Goal: Complete application form

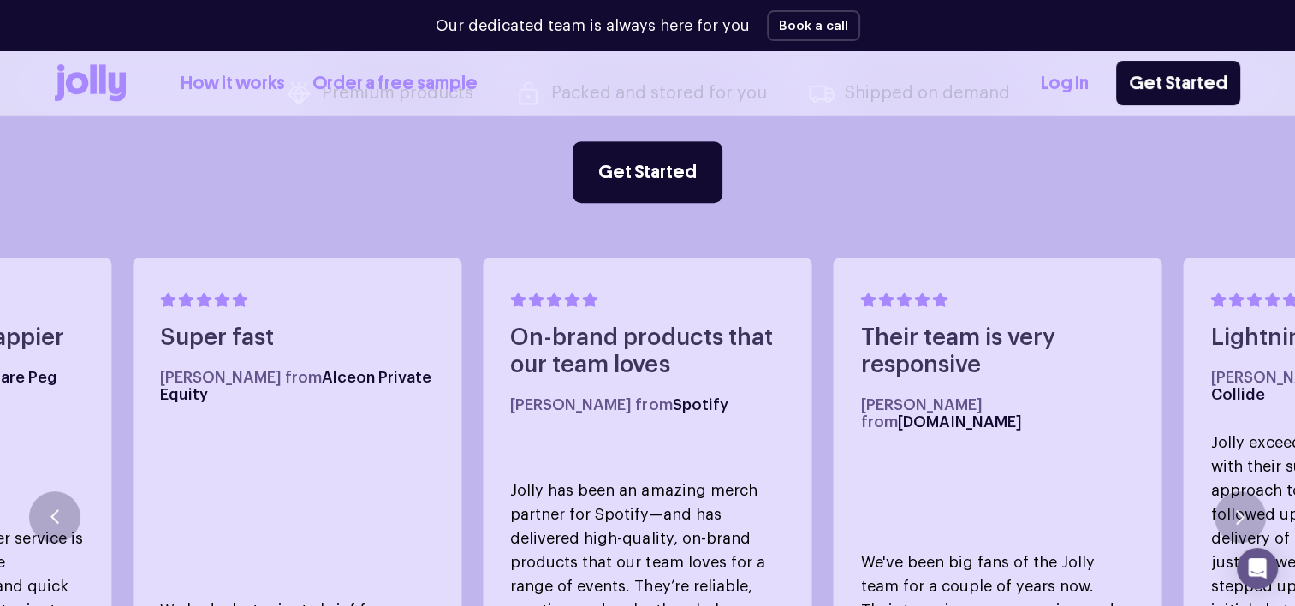
scroll to position [876, 0]
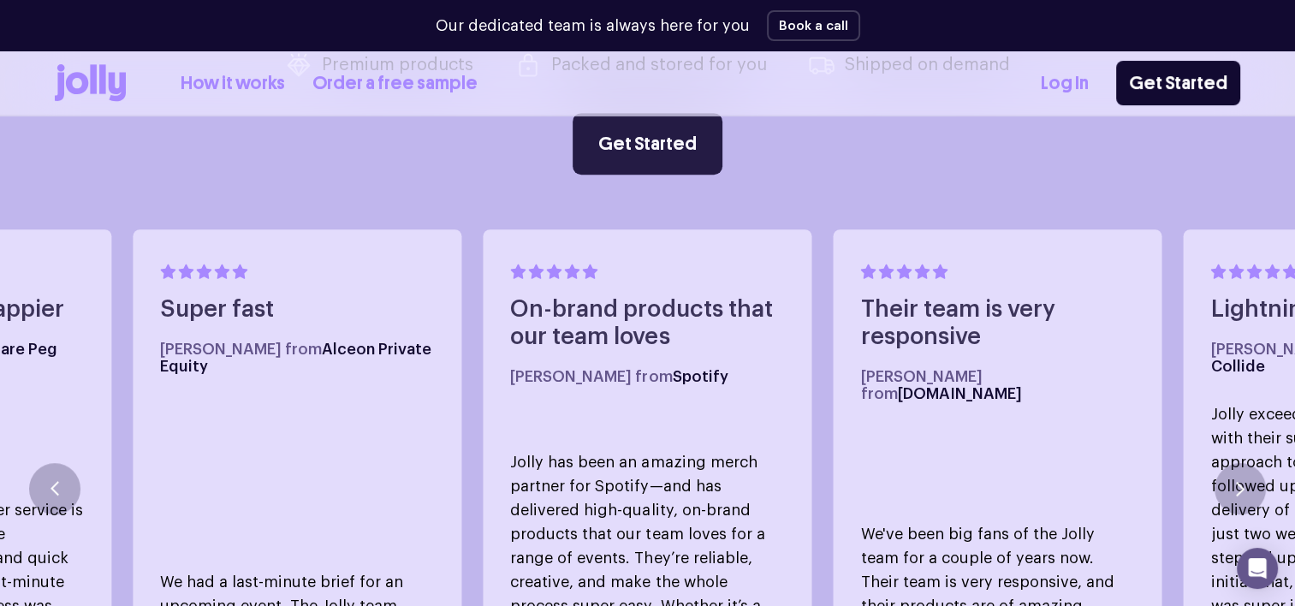
click at [699, 146] on link "Get Started" at bounding box center [647, 144] width 150 height 62
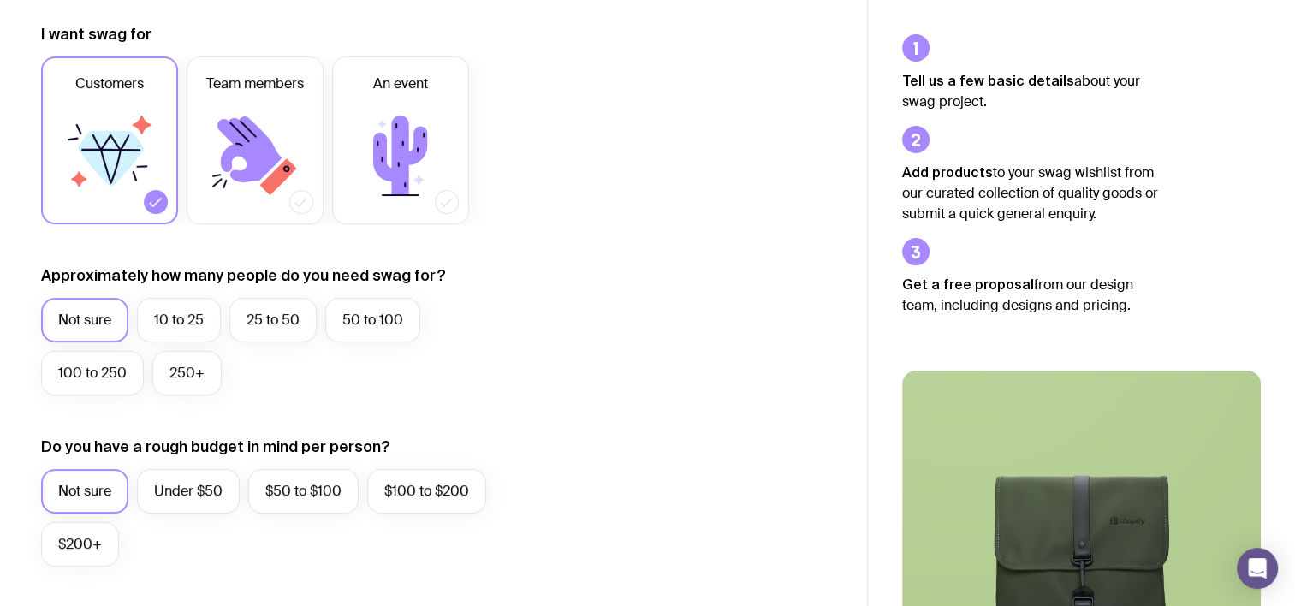
scroll to position [239, 0]
click at [105, 377] on label "100 to 250" at bounding box center [92, 372] width 103 height 44
click at [0, 0] on input "100 to 250" at bounding box center [0, 0] width 0 height 0
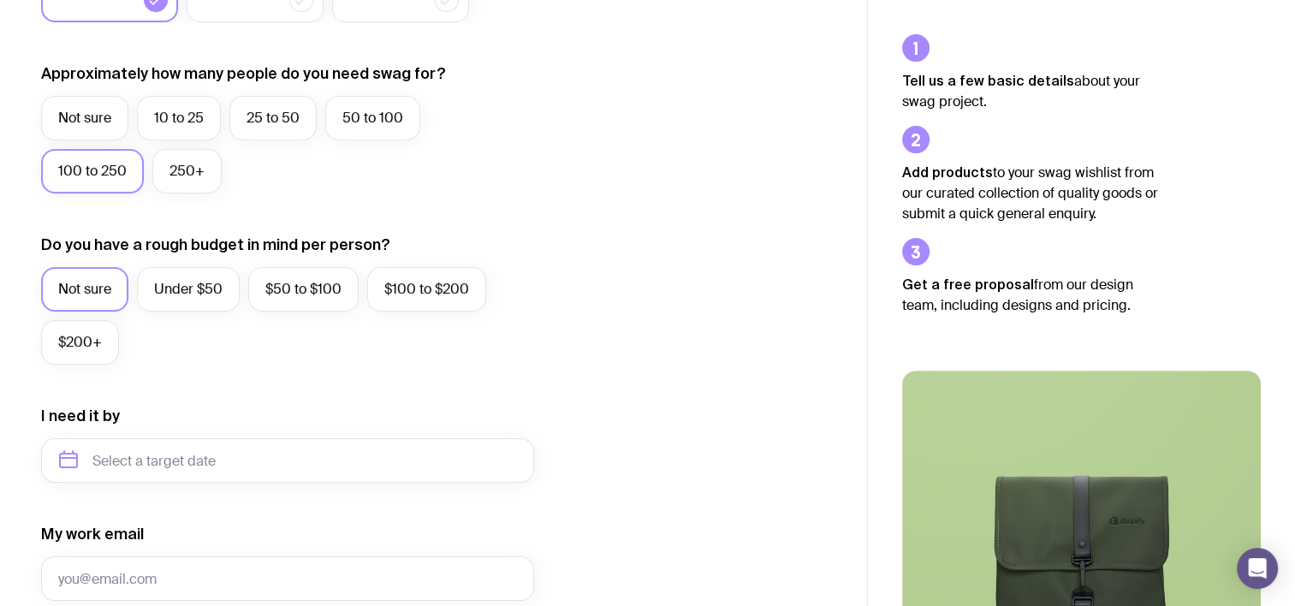
scroll to position [441, 0]
click at [320, 305] on label "$50 to $100" at bounding box center [303, 288] width 110 height 44
click at [0, 0] on input "$50 to $100" at bounding box center [0, 0] width 0 height 0
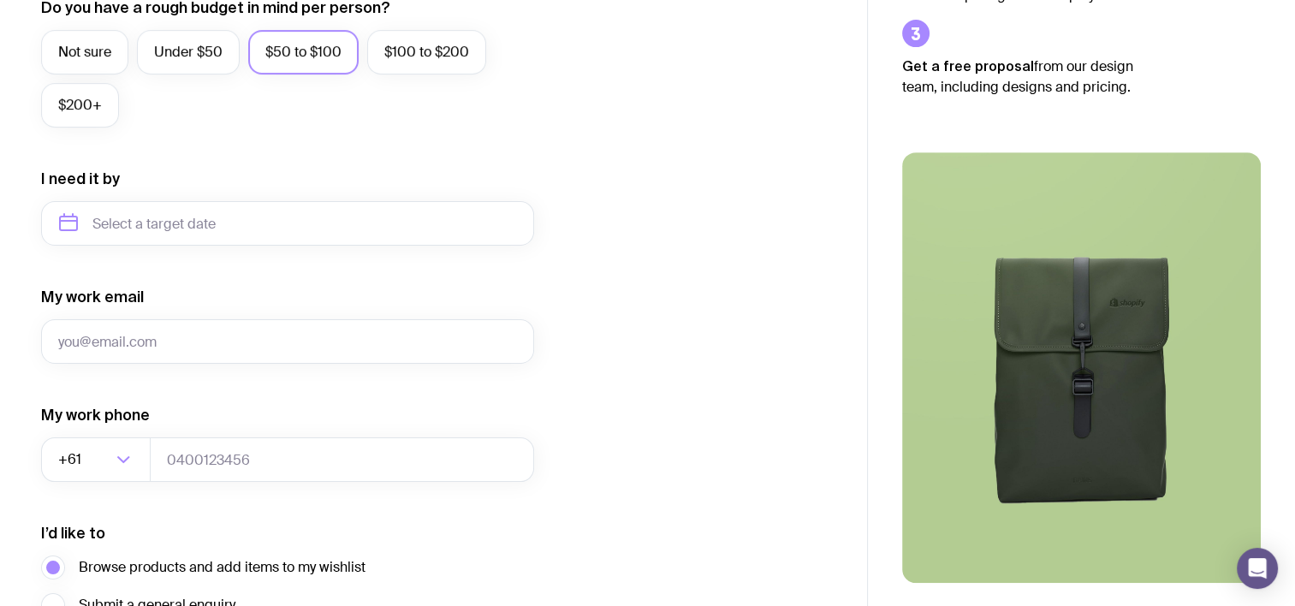
scroll to position [676, 0]
click at [315, 215] on input "text" at bounding box center [287, 224] width 493 height 44
click at [222, 450] on button "Dec" at bounding box center [220, 435] width 62 height 34
type input "[DATE]"
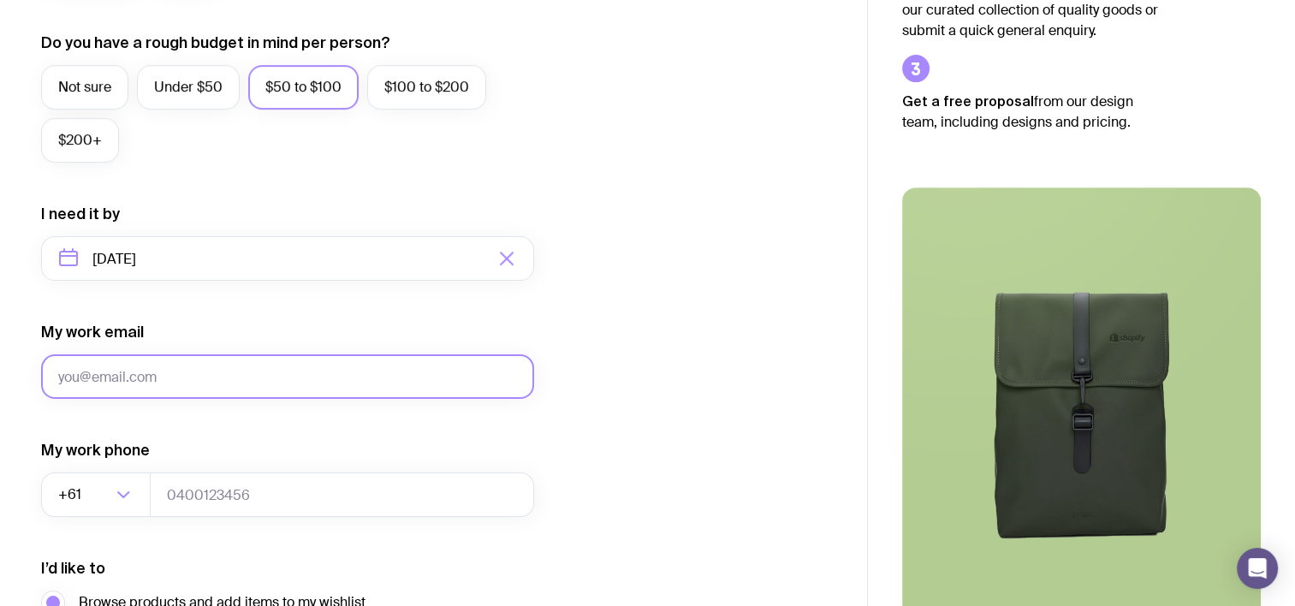
scroll to position [640, 0]
drag, startPoint x: 339, startPoint y: 383, endPoint x: 233, endPoint y: 385, distance: 106.1
click at [233, 385] on input "My work email" at bounding box center [287, 378] width 493 height 44
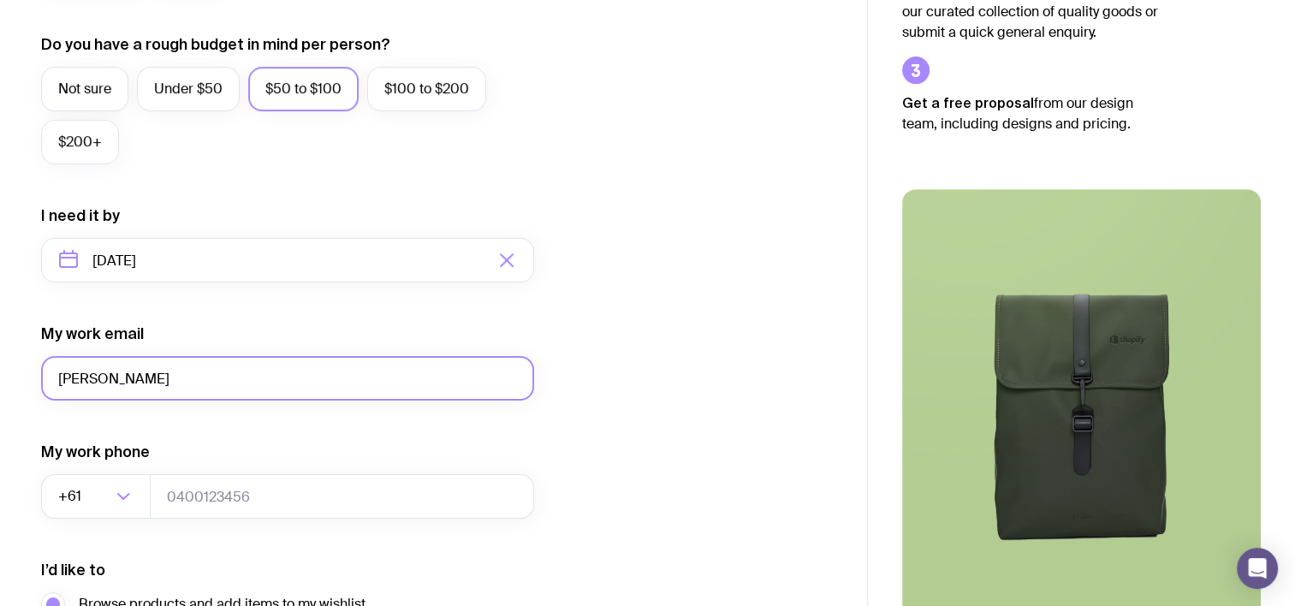
type input "[PERSON_NAME][EMAIL_ADDRESS][PERSON_NAME][PERSON_NAME][DOMAIN_NAME]"
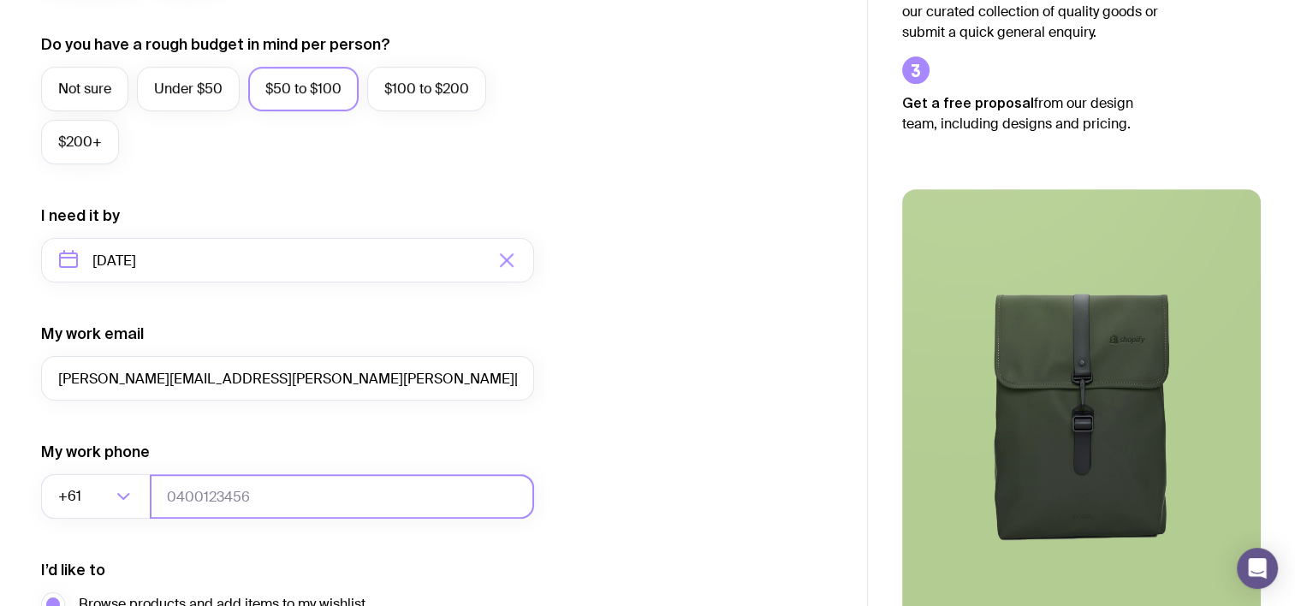
click at [294, 512] on input "tel" at bounding box center [342, 496] width 384 height 44
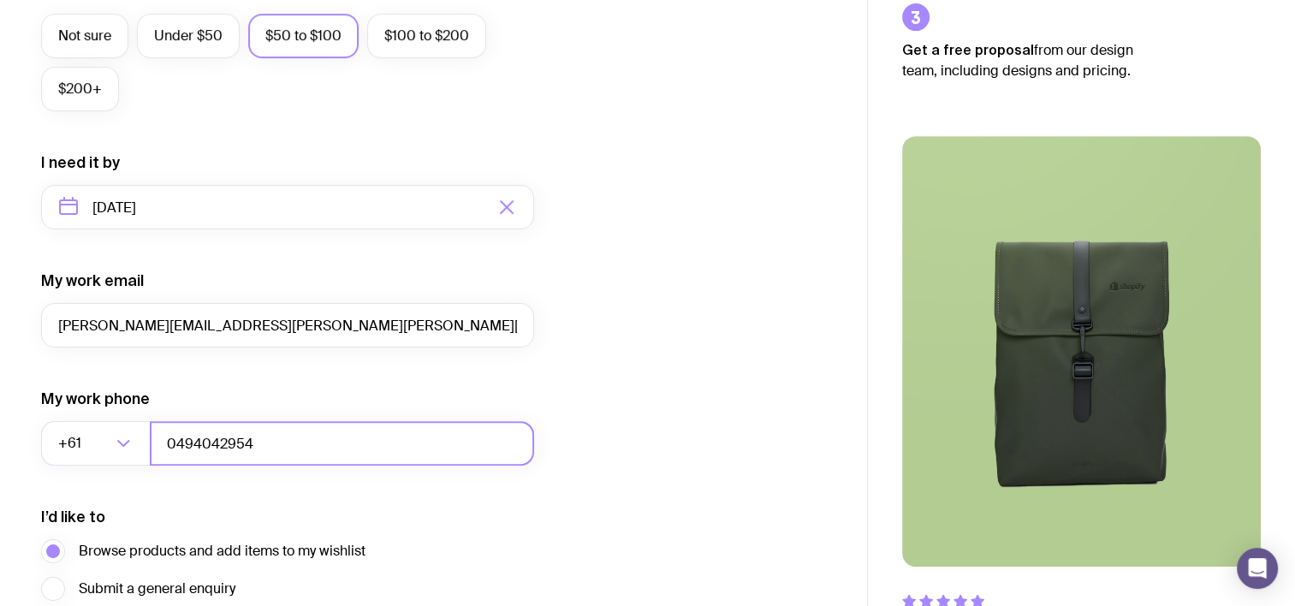
type input "0494042954"
click at [572, 434] on div "I want swag for Customers Team members An event Approximately how many people d…" at bounding box center [433, 128] width 785 height 1118
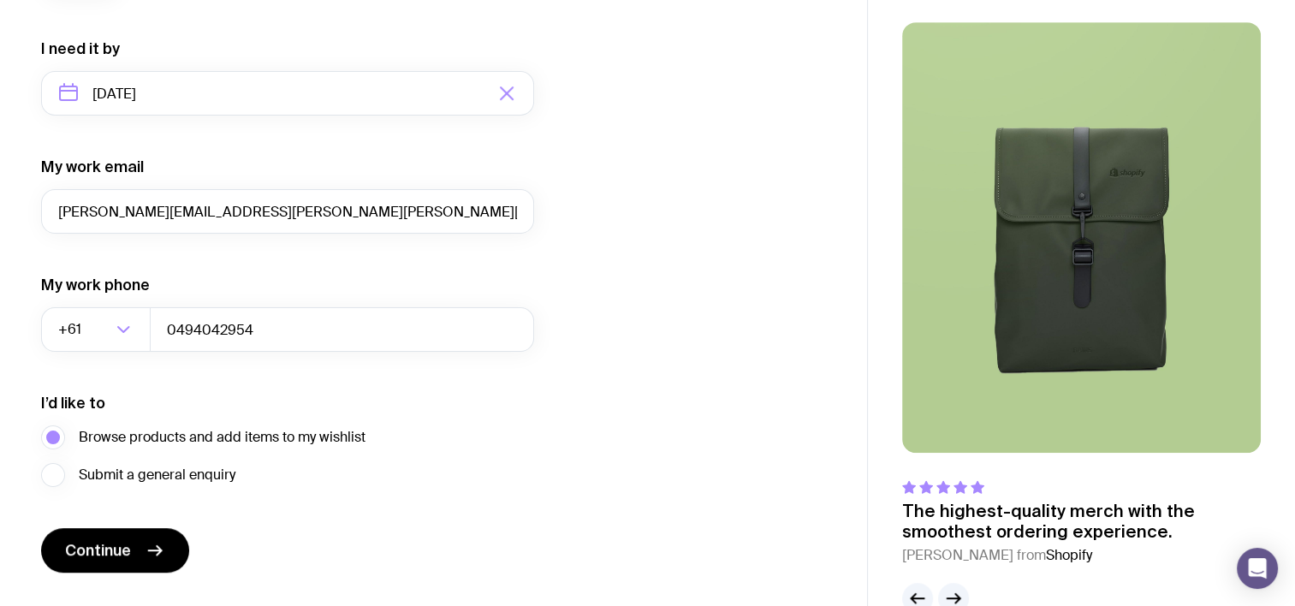
scroll to position [828, 0]
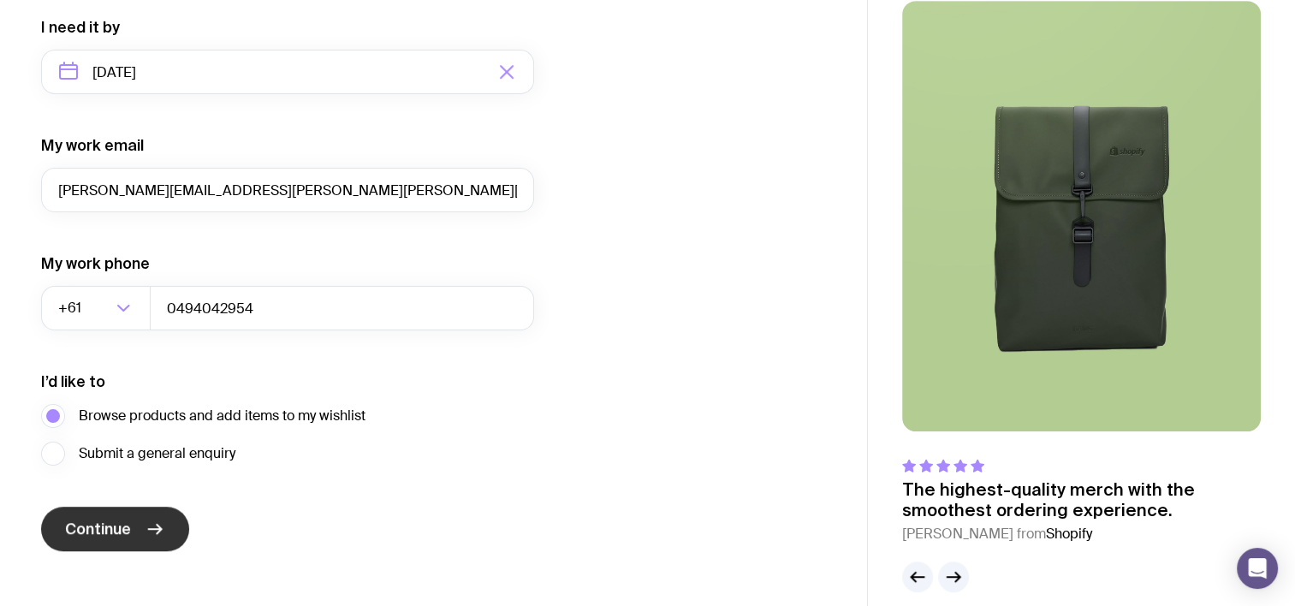
click at [144, 527] on button "Continue" at bounding box center [115, 529] width 148 height 44
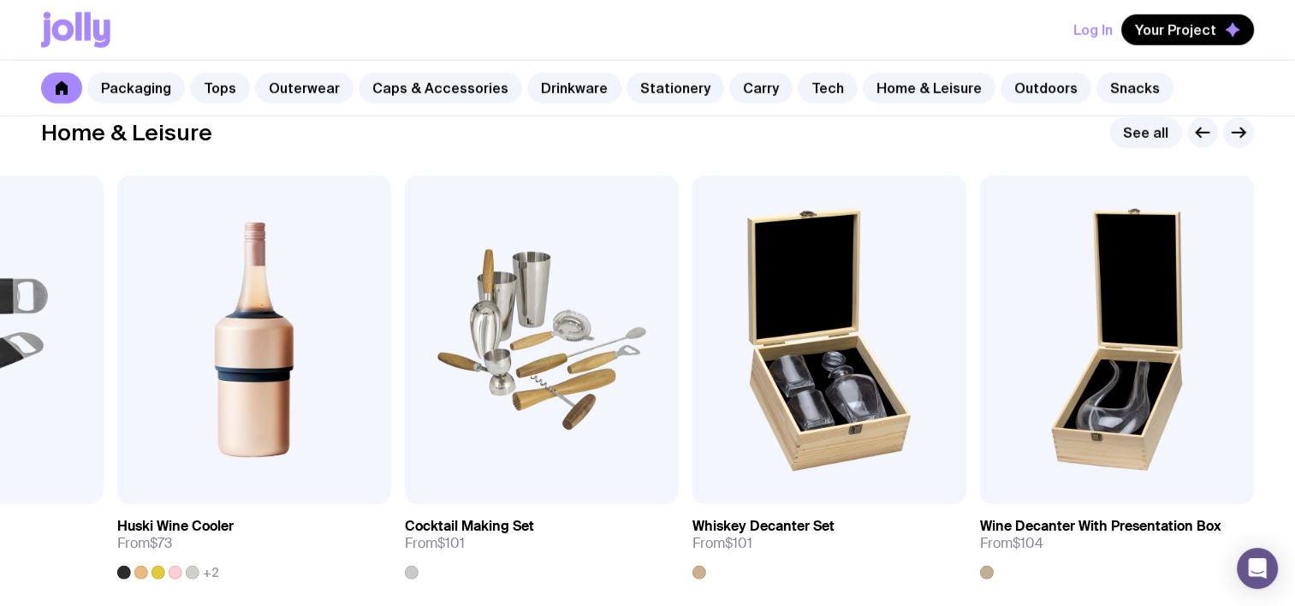
scroll to position [4718, 0]
